Goal: Transaction & Acquisition: Download file/media

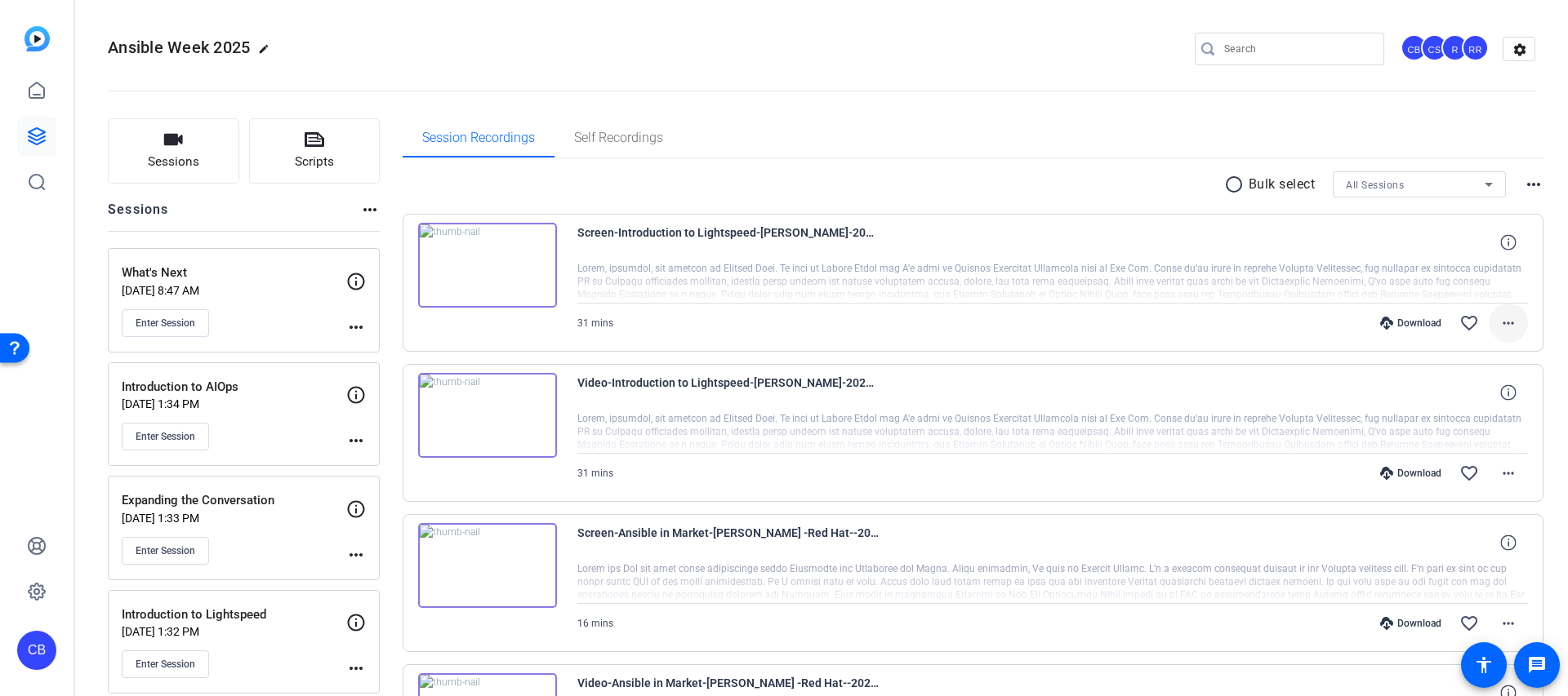
click at [1513, 320] on mat-icon "more_horiz" at bounding box center [1508, 323] width 19 height 19
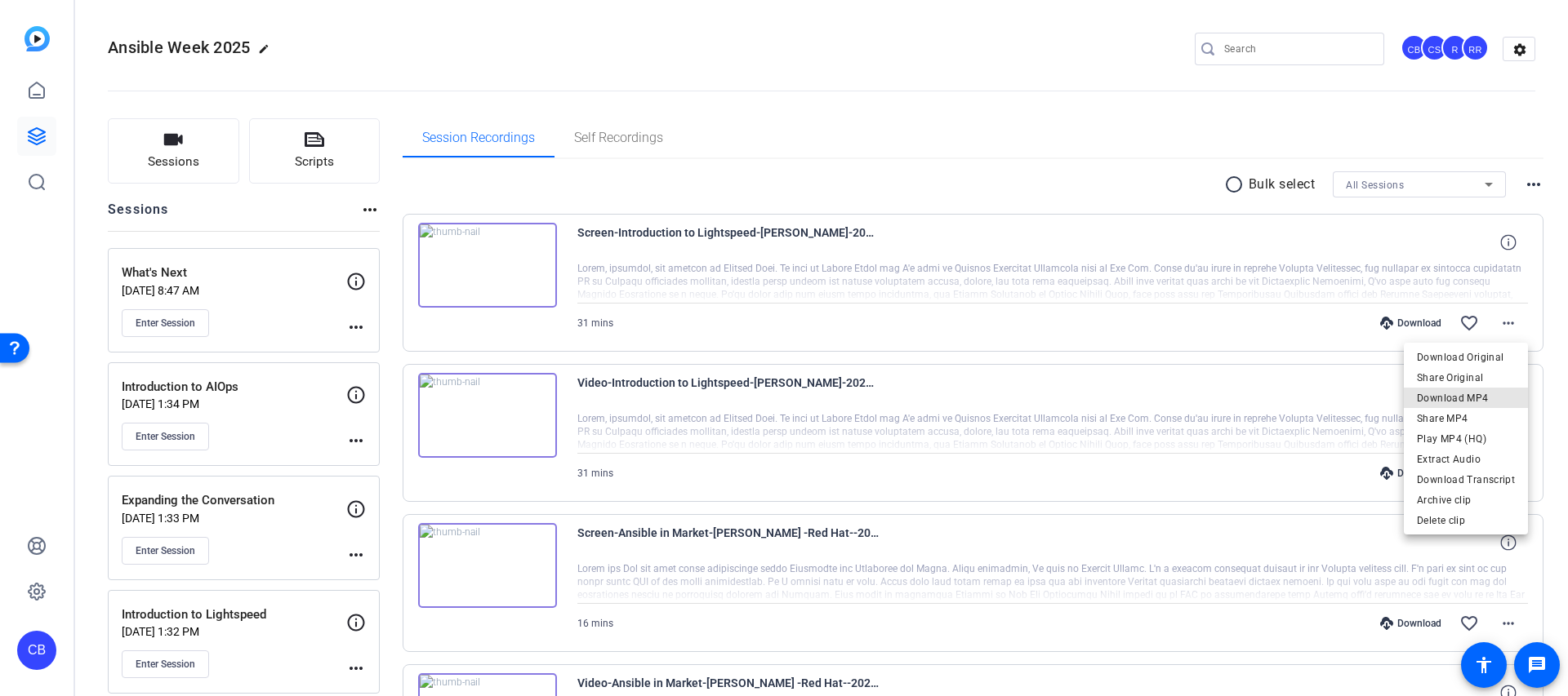
click at [1482, 394] on span "Download MP4" at bounding box center [1465, 398] width 98 height 19
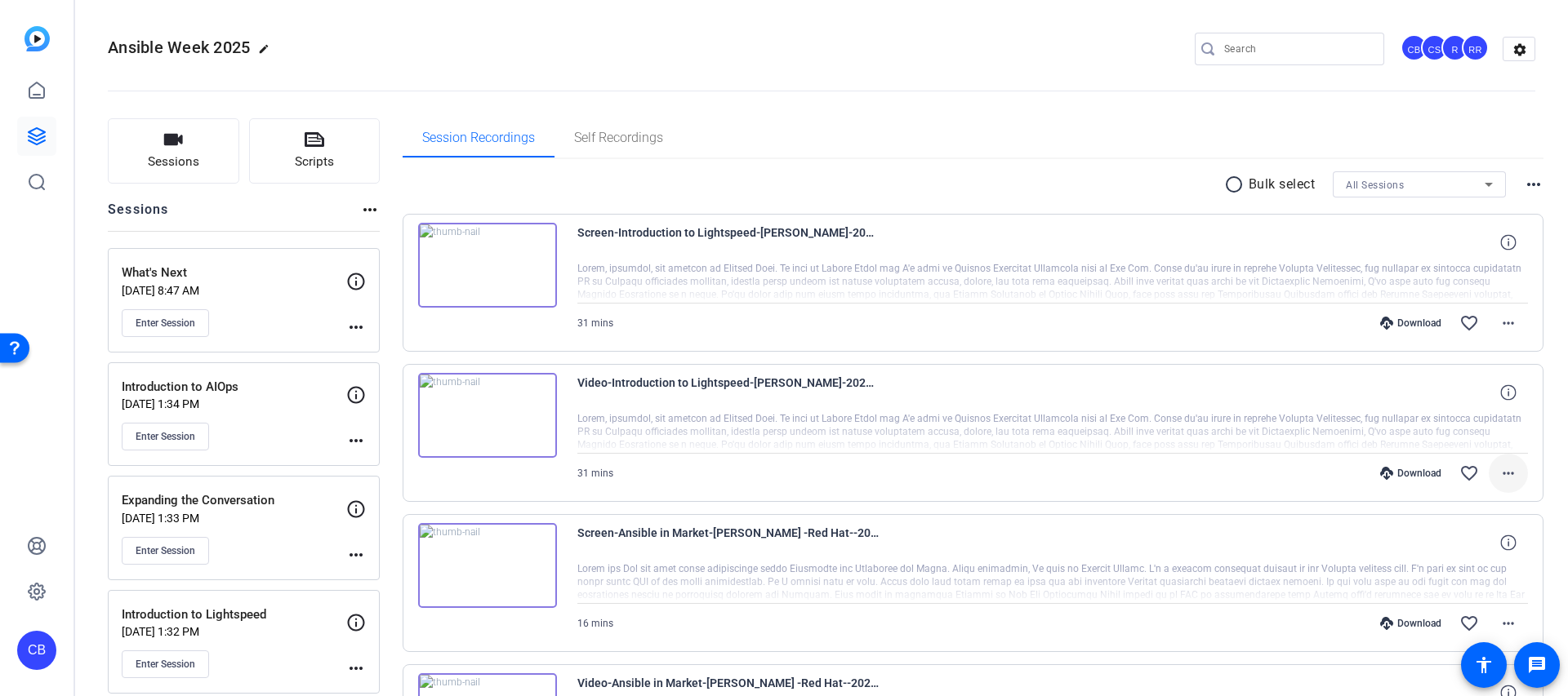
click at [1504, 474] on mat-icon "more_horiz" at bounding box center [1508, 473] width 19 height 19
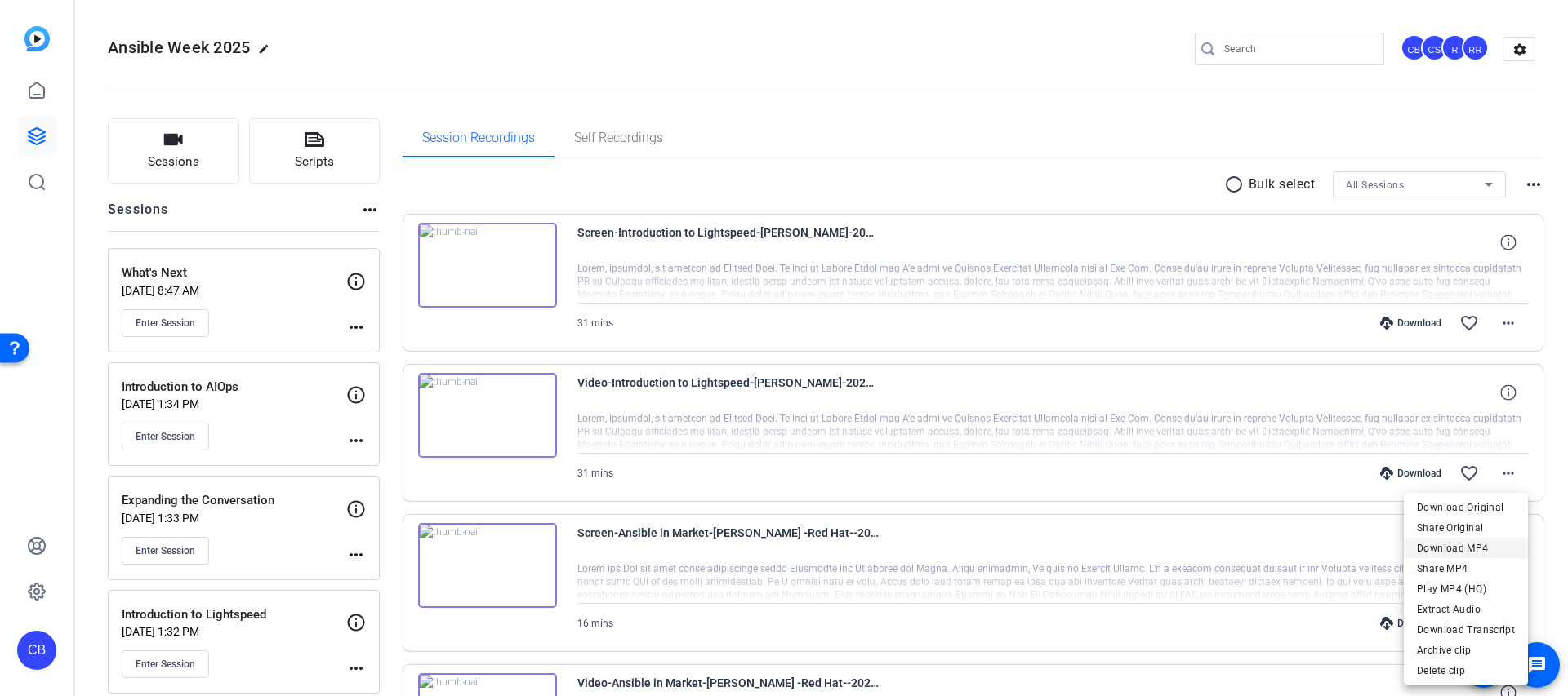
click at [1492, 543] on span "Download MP4" at bounding box center [1465, 548] width 98 height 19
